Goal: Obtain resource: Download file/media

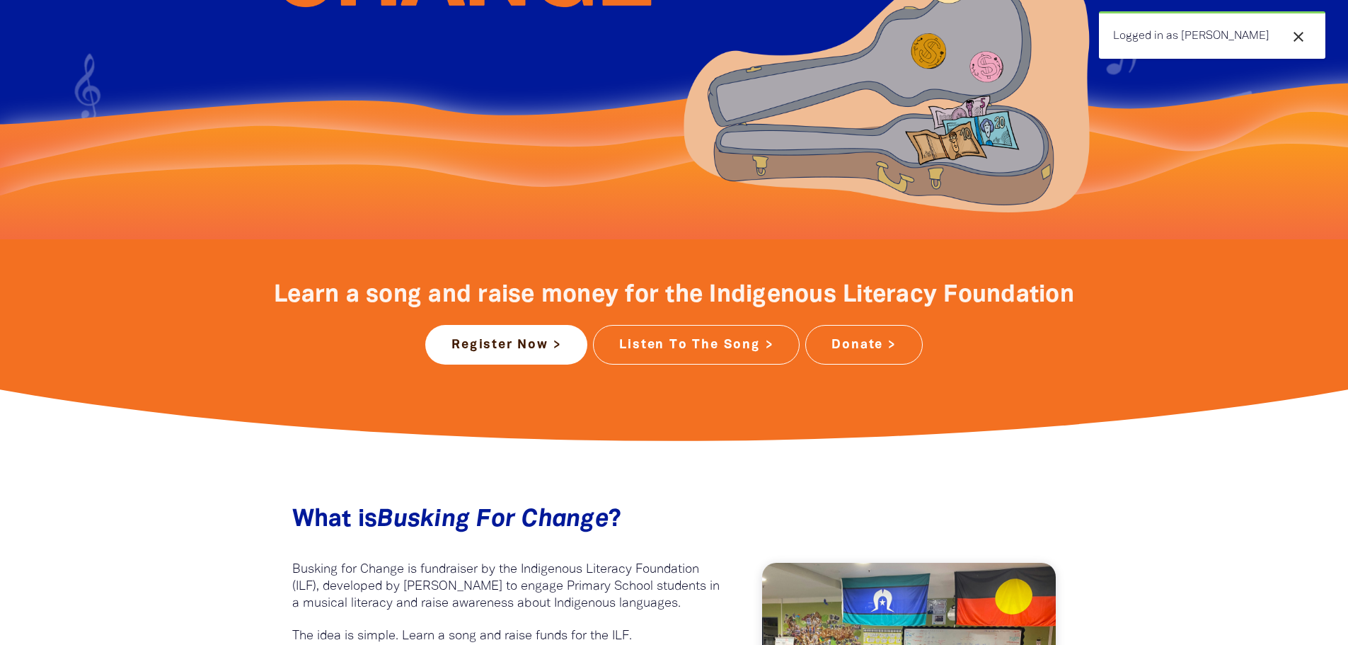
scroll to position [354, 0]
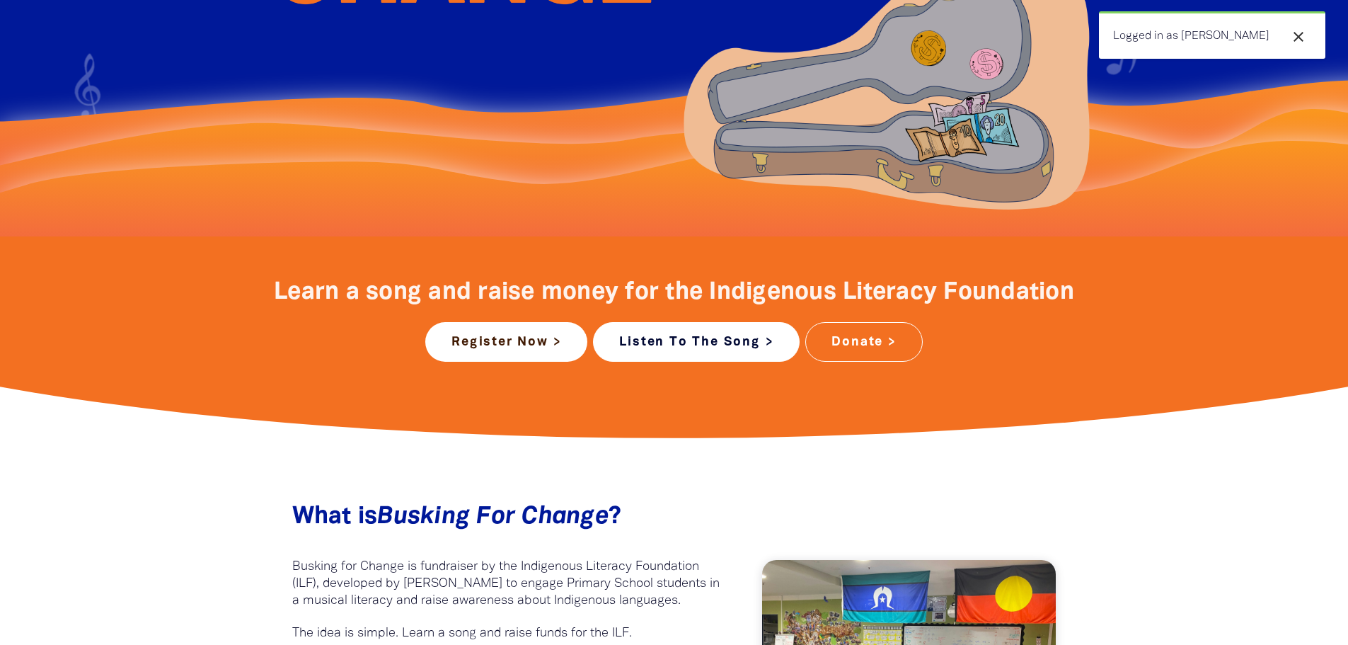
click at [718, 348] on link "Listen To The Song >" at bounding box center [696, 342] width 207 height 40
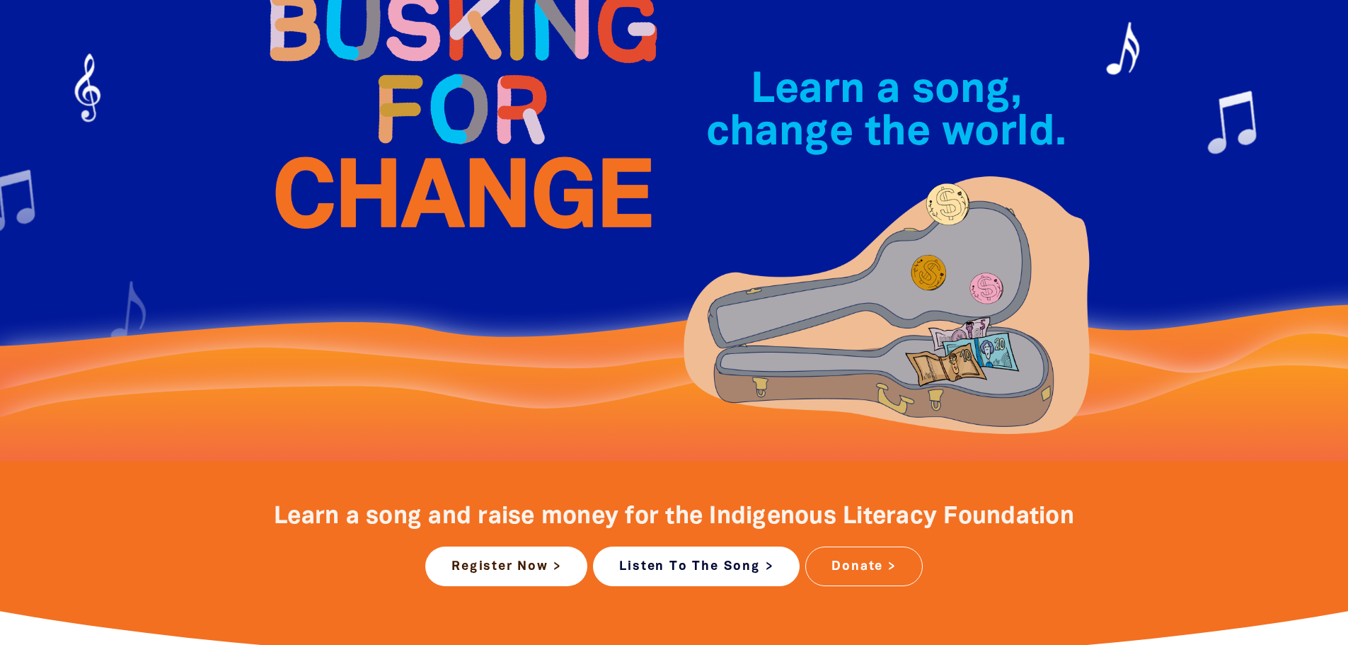
scroll to position [0, 0]
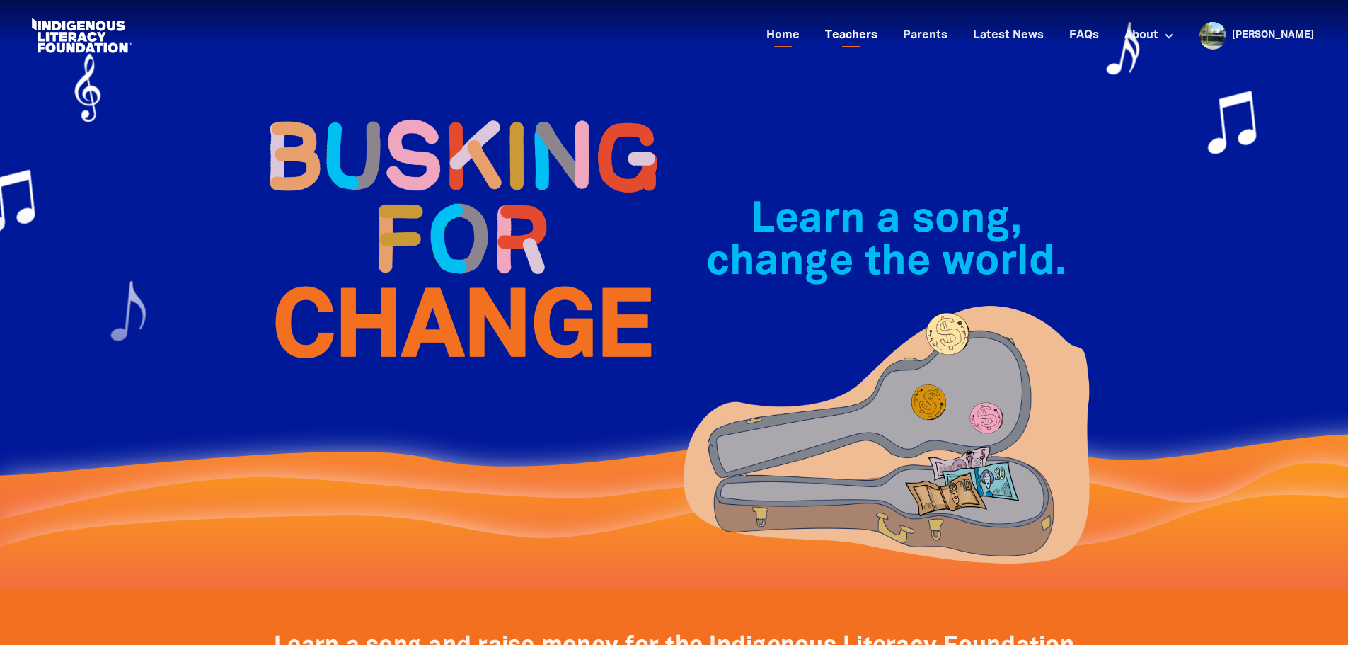
click at [876, 38] on link "Teachers" at bounding box center [851, 35] width 69 height 23
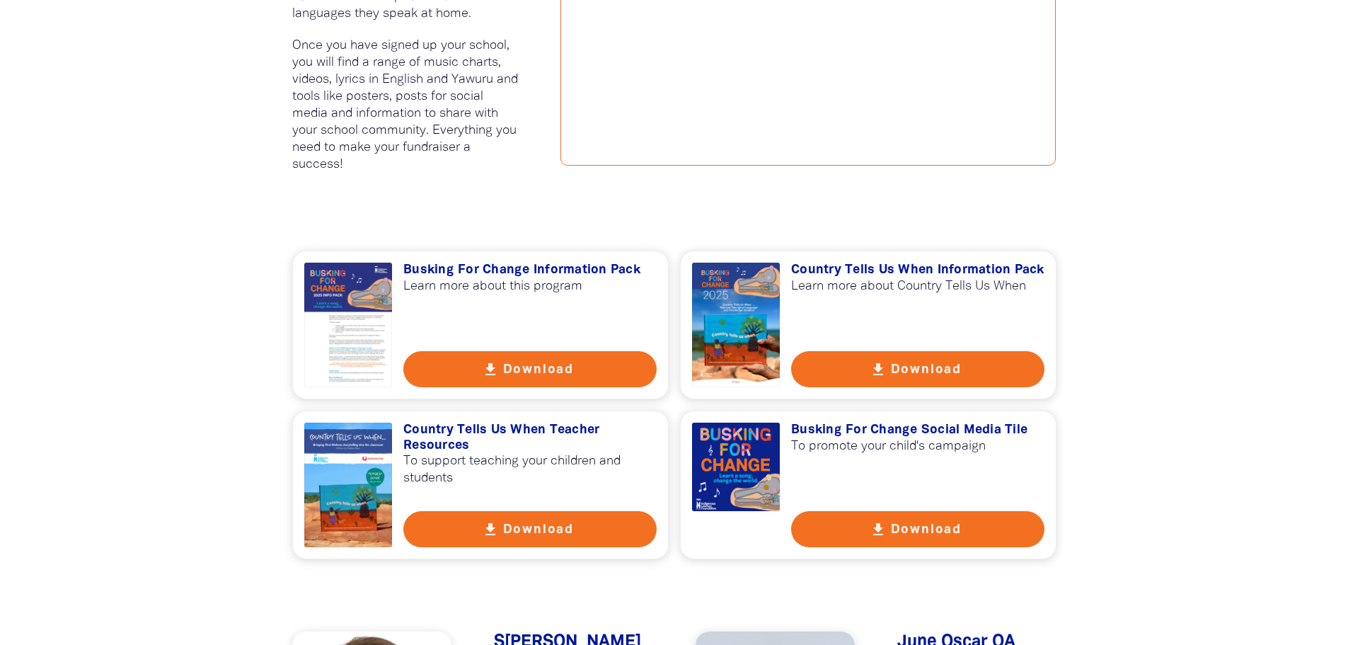
scroll to position [849, 0]
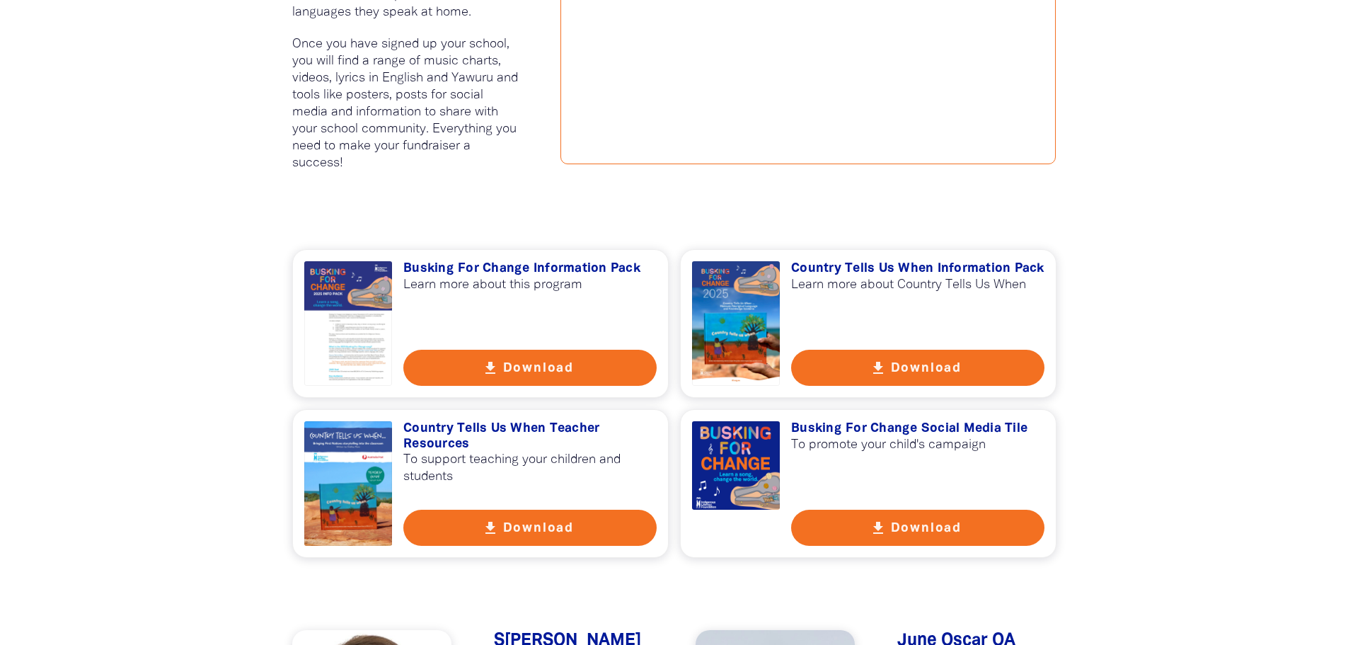
click at [929, 370] on button "get_app Download" at bounding box center [917, 368] width 253 height 36
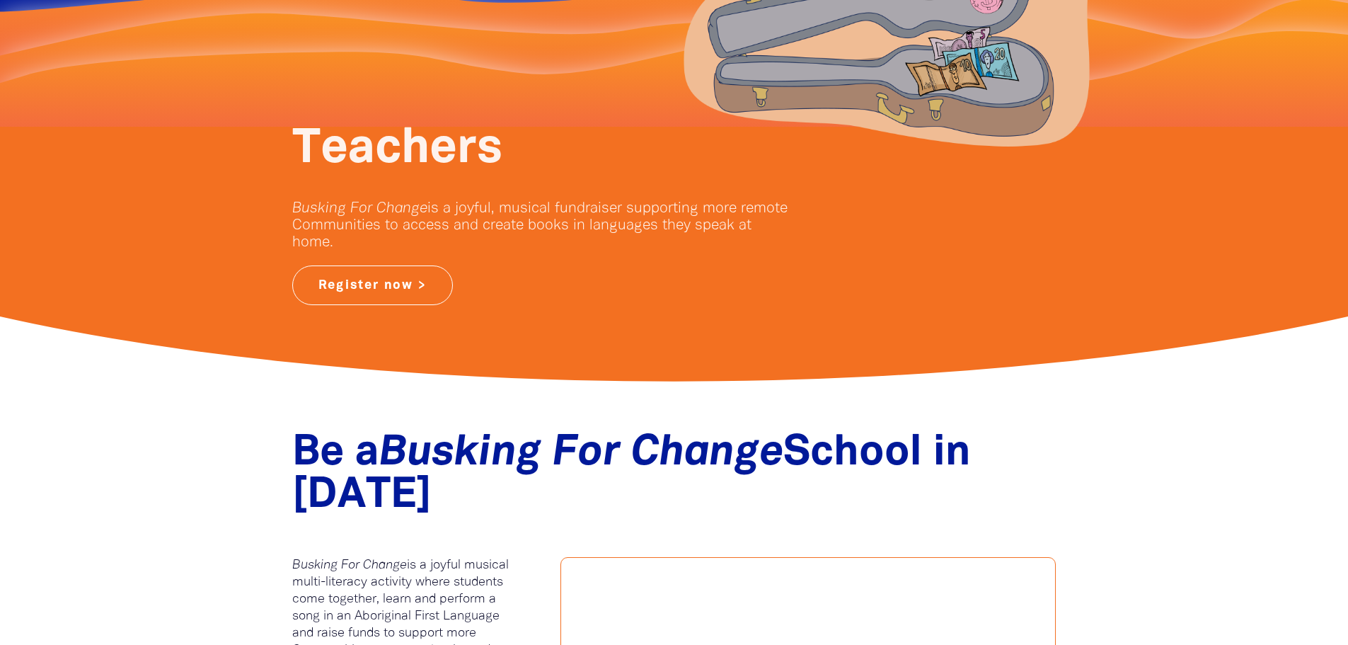
scroll to position [0, 0]
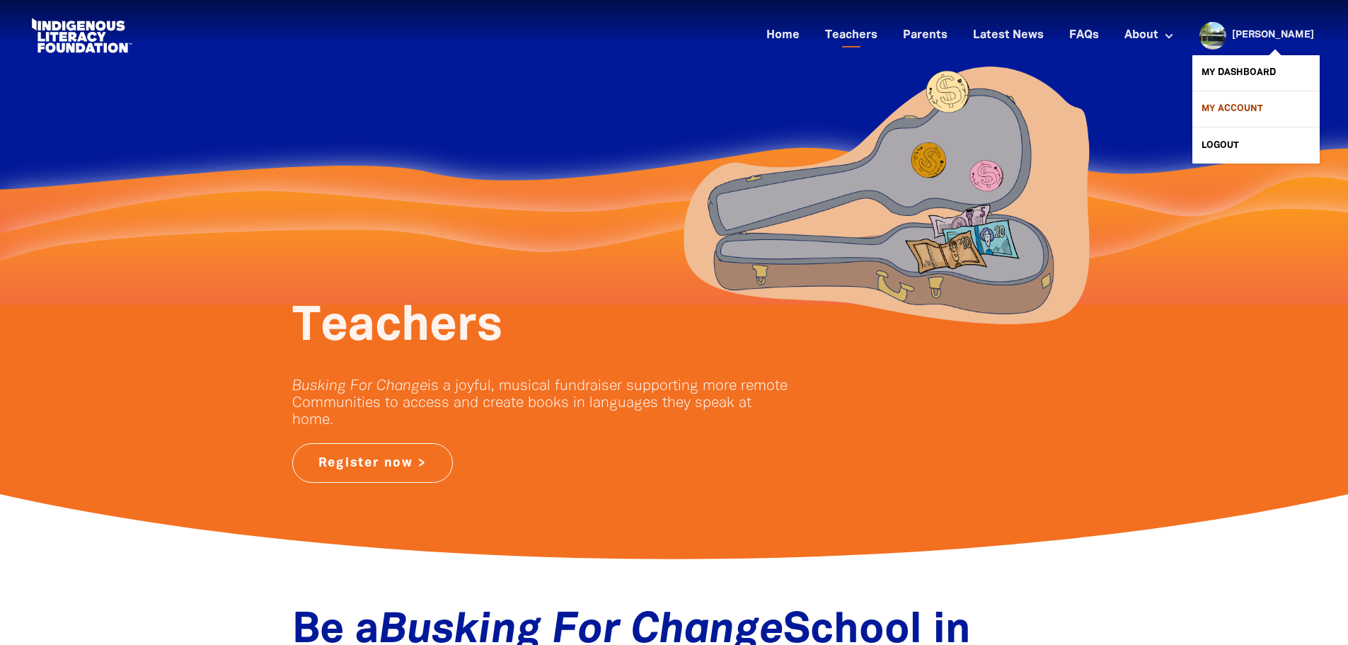
click at [1240, 105] on link "My Account" at bounding box center [1256, 108] width 127 height 35
select select "teacher"
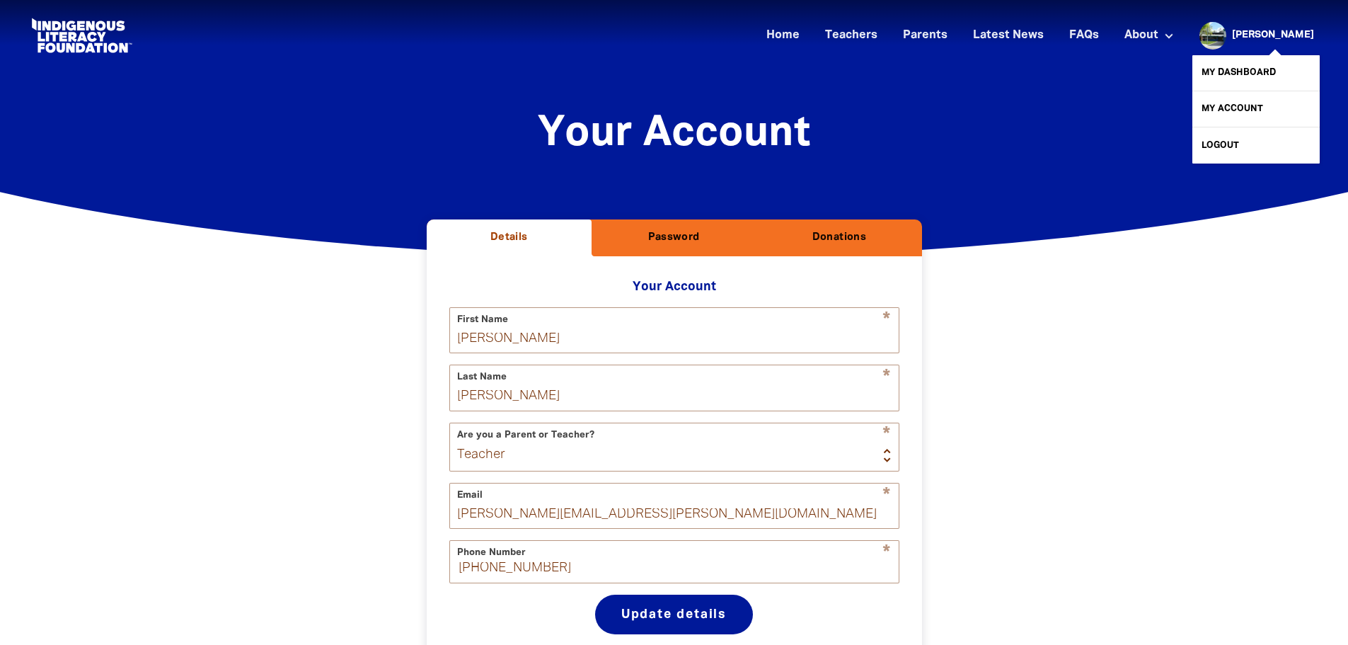
click at [1288, 30] on link "[PERSON_NAME]" at bounding box center [1273, 35] width 82 height 10
click at [1259, 69] on link "My Dashboard" at bounding box center [1256, 72] width 127 height 35
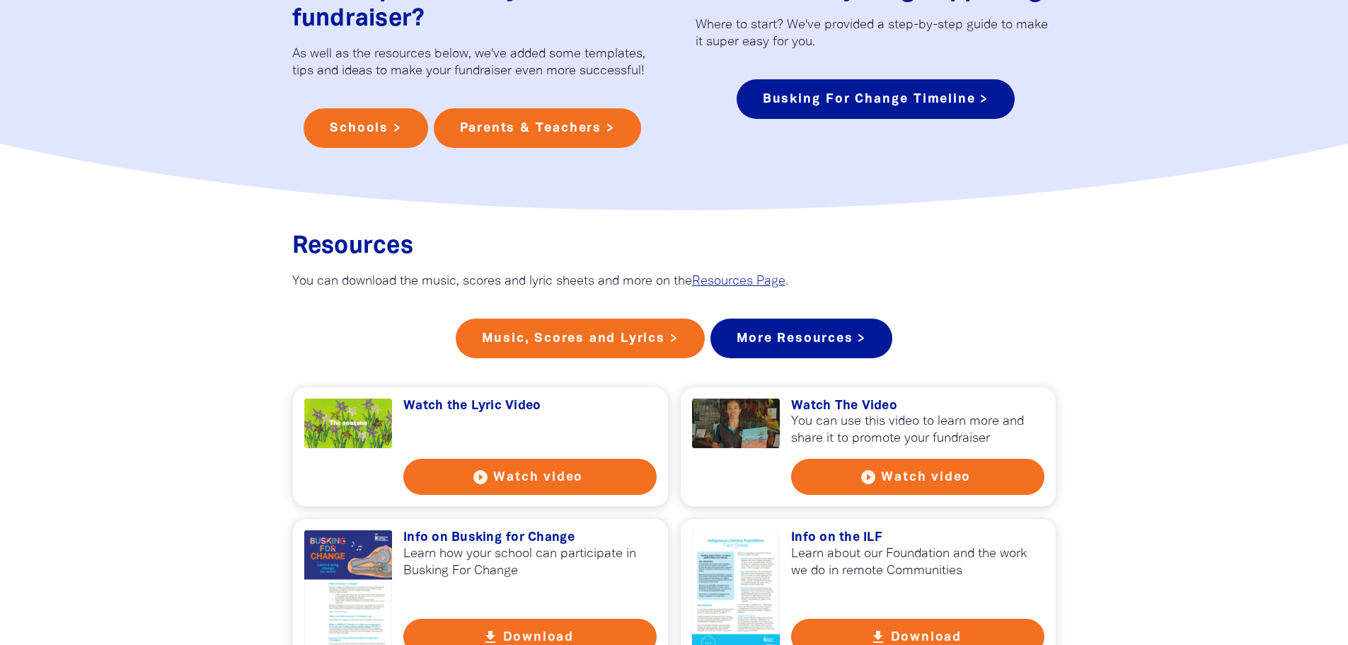
scroll to position [991, 0]
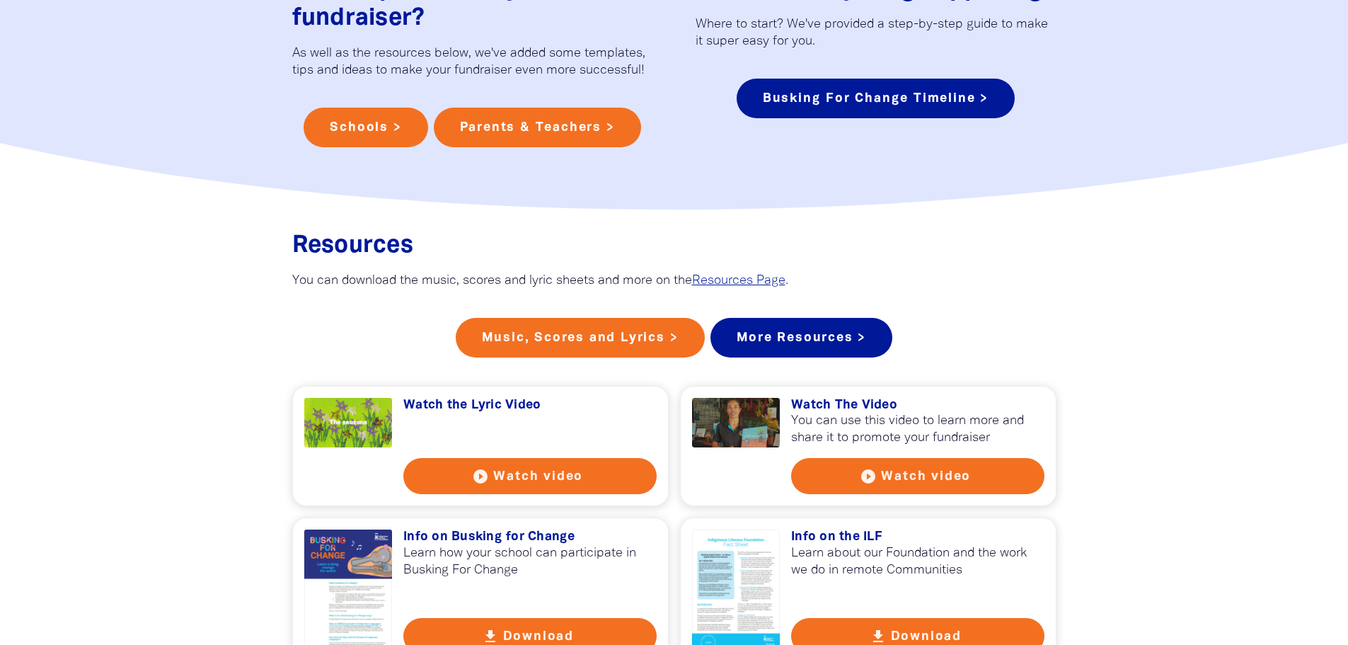
click at [910, 481] on button "play_circle_filled Watch video" at bounding box center [917, 476] width 253 height 36
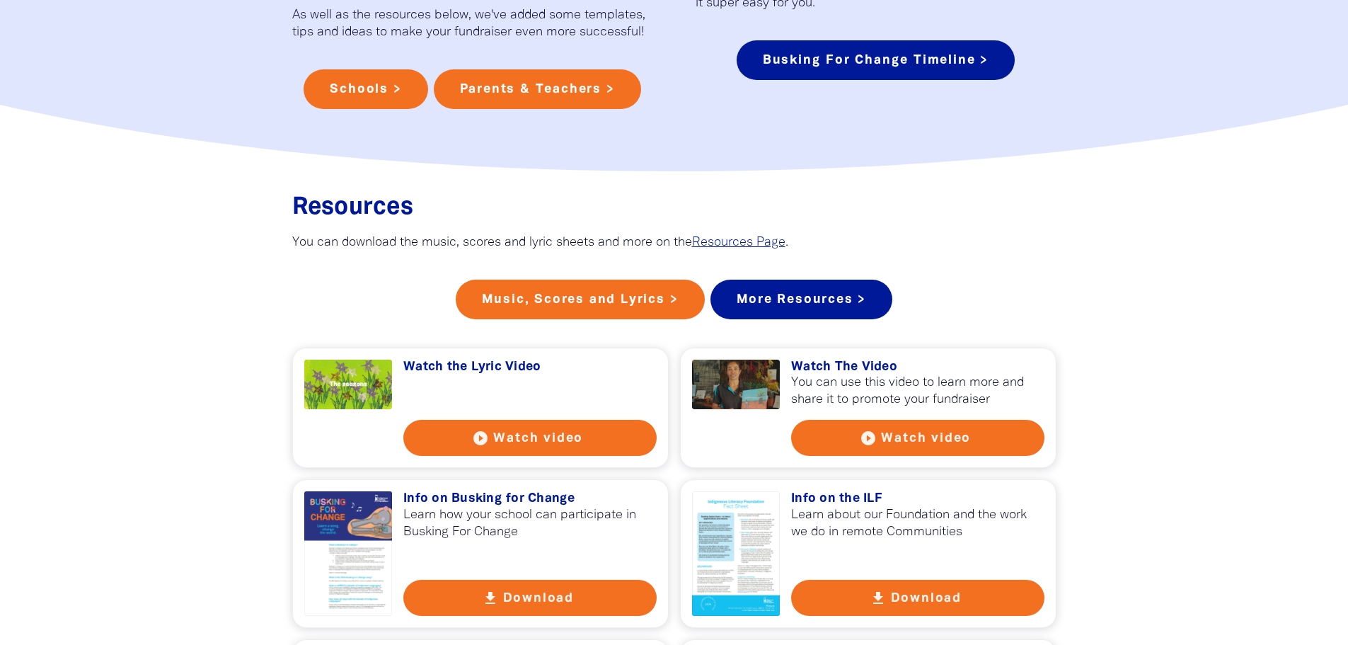
scroll to position [1062, 0]
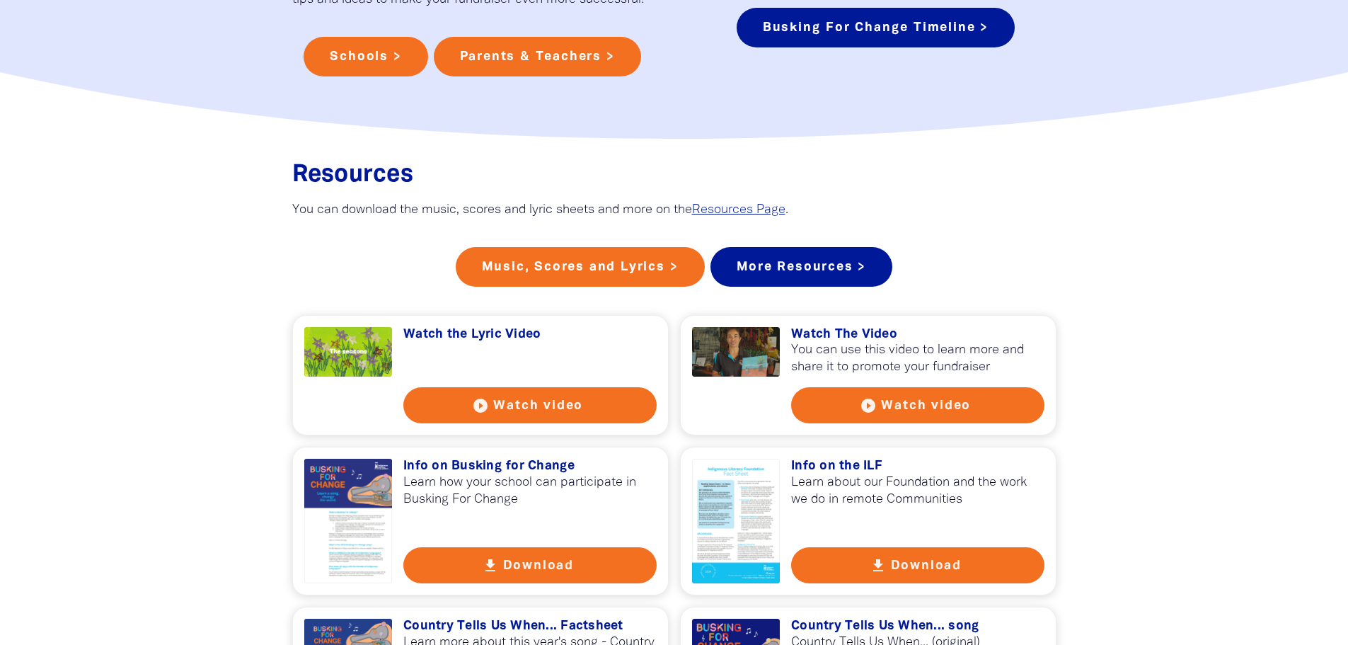
click at [529, 421] on button "play_circle_filled Watch video" at bounding box center [529, 405] width 253 height 36
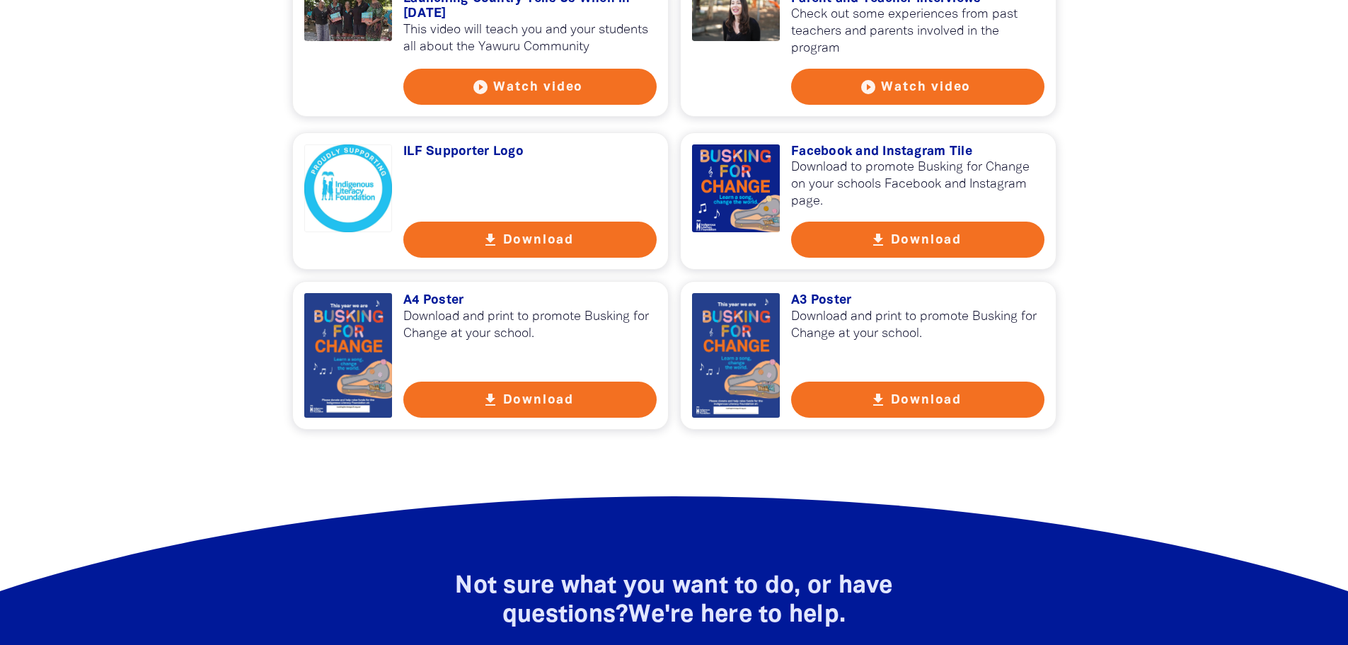
scroll to position [2053, 0]
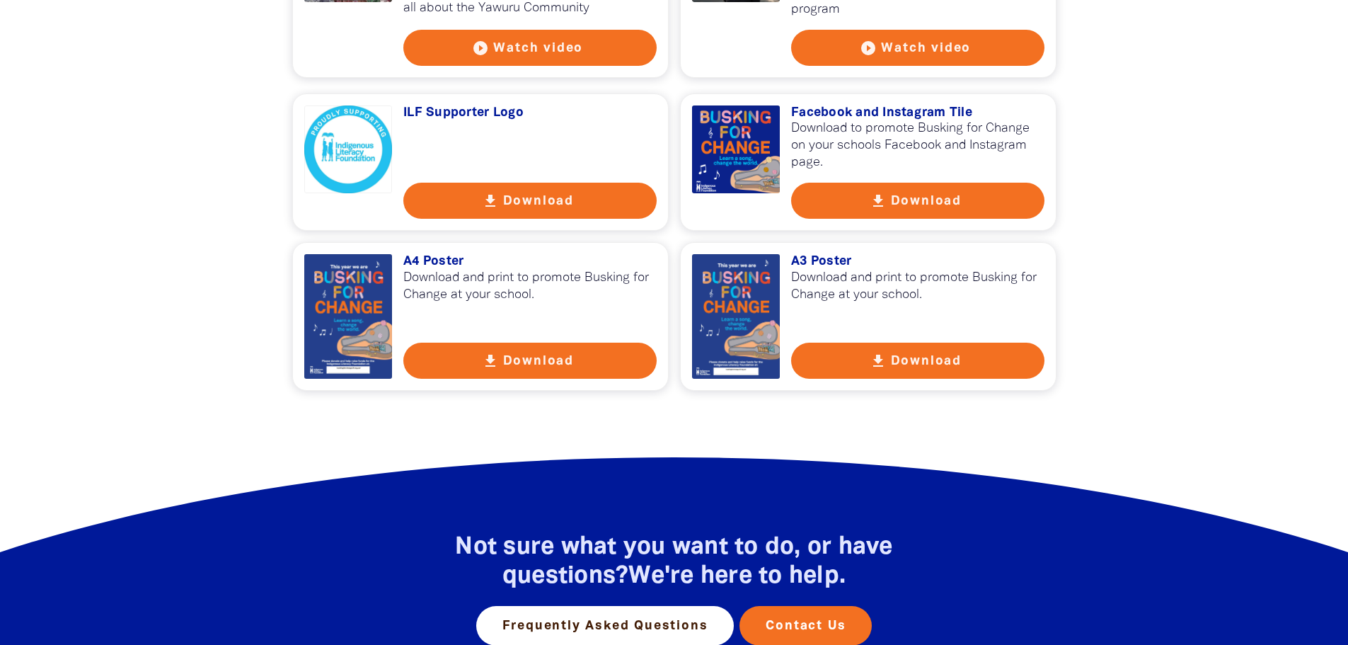
click at [514, 366] on button "get_app Download" at bounding box center [529, 361] width 253 height 36
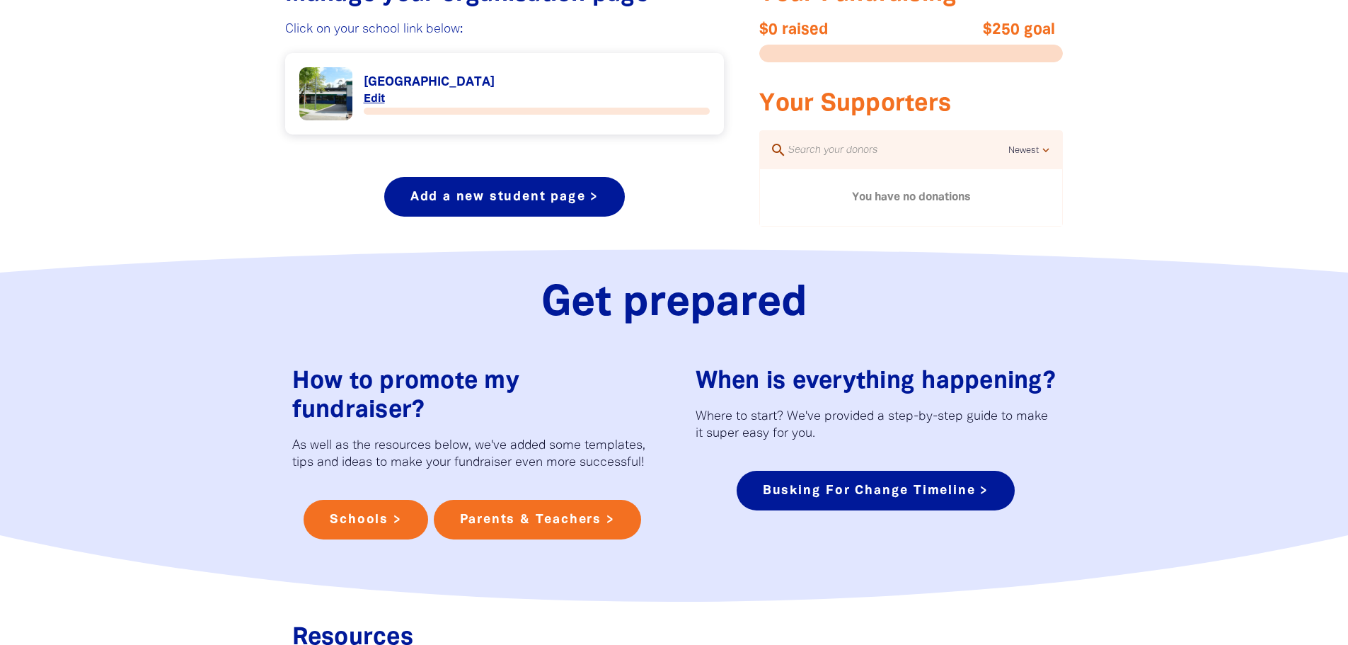
scroll to position [495, 0]
